Goal: Find specific page/section: Find specific page/section

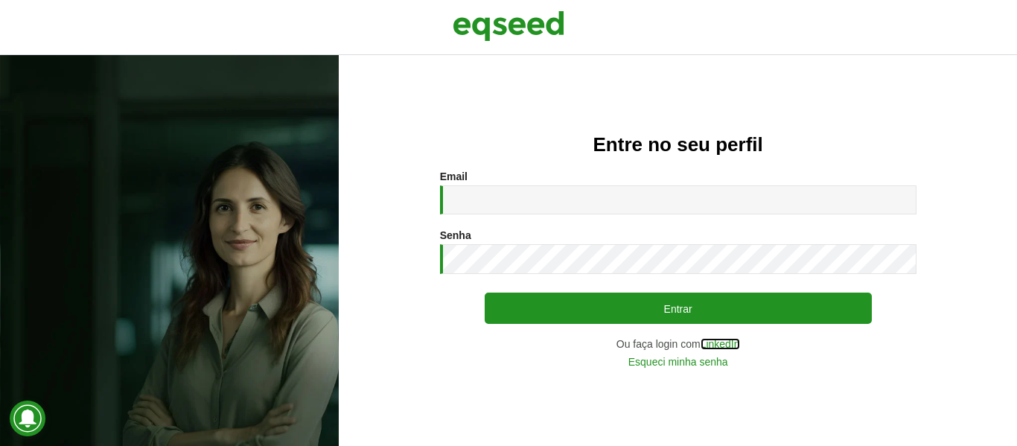
click at [735, 345] on link "LinkedIn" at bounding box center [719, 344] width 39 height 10
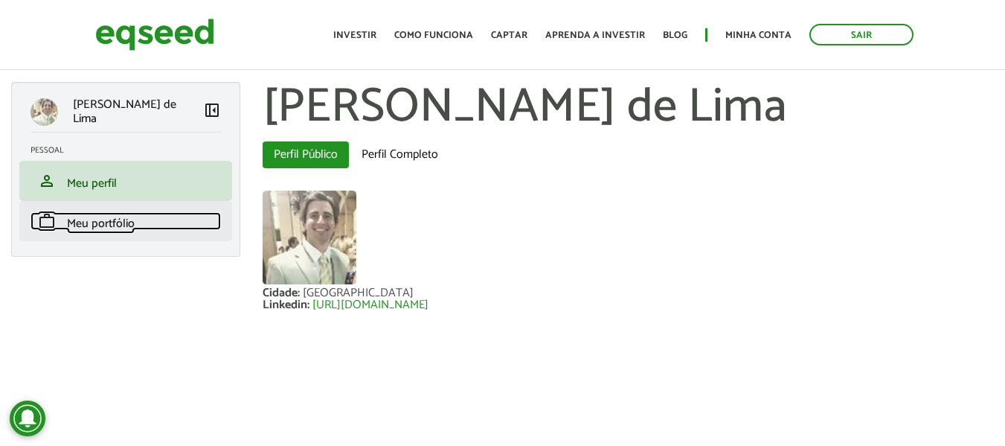
click at [123, 228] on span "Meu portfólio" at bounding box center [101, 224] width 68 height 20
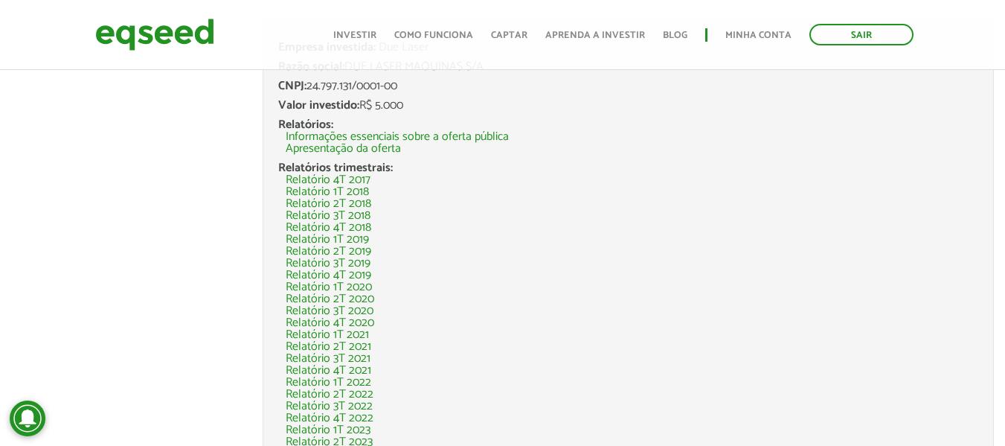
scroll to position [196, 0]
